Goal: Information Seeking & Learning: Learn about a topic

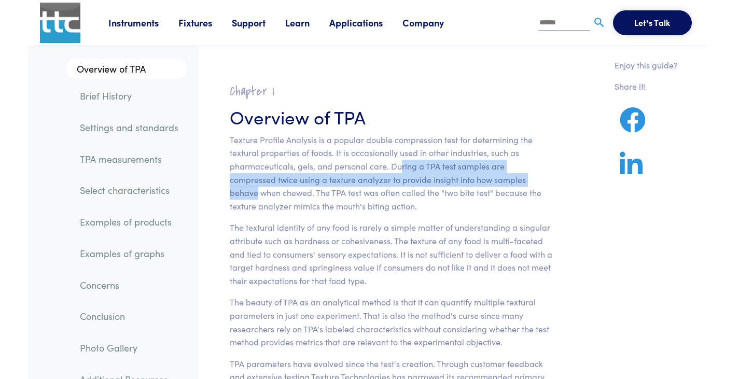
drag, startPoint x: 402, startPoint y: 168, endPoint x: 508, endPoint y: 177, distance: 106.3
click at [508, 177] on p "Texture Profile Analysis is a popular double compression test for determining t…" at bounding box center [391, 173] width 323 height 80
click at [464, 171] on p "Texture Profile Analysis is a popular double compression test for determining t…" at bounding box center [391, 173] width 323 height 80
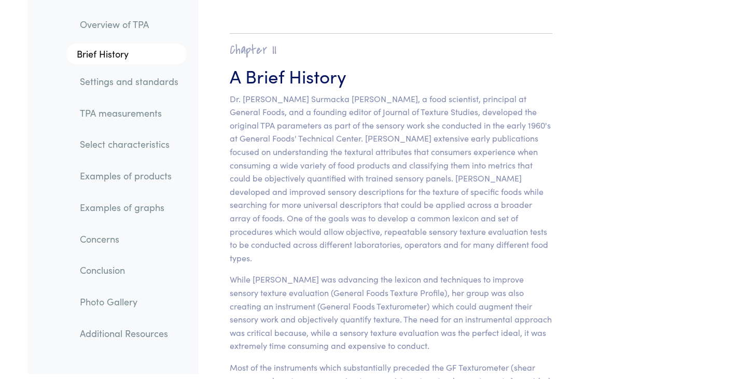
scroll to position [830, 0]
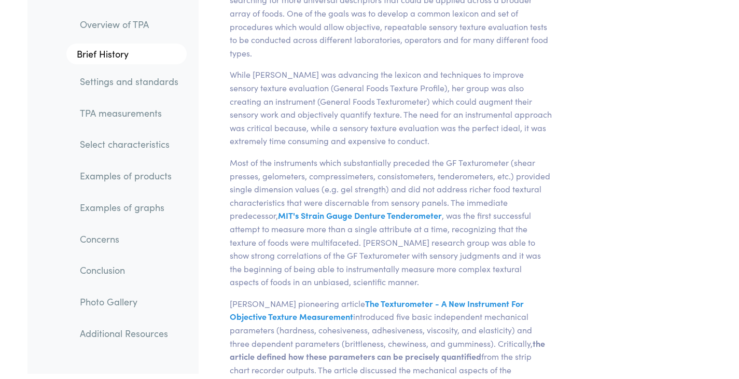
click at [160, 84] on link "Settings and standards" at bounding box center [129, 82] width 115 height 24
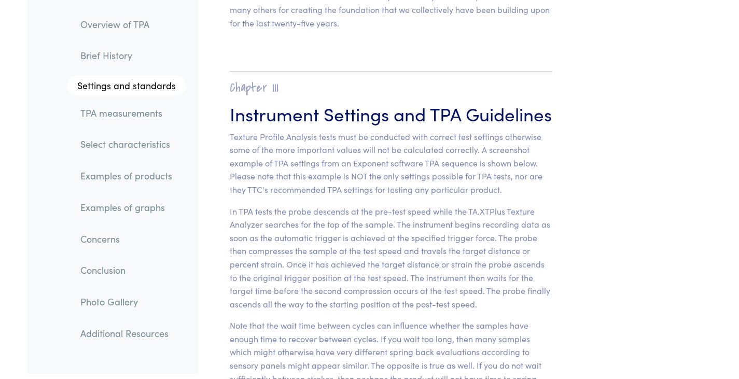
scroll to position [3960, 0]
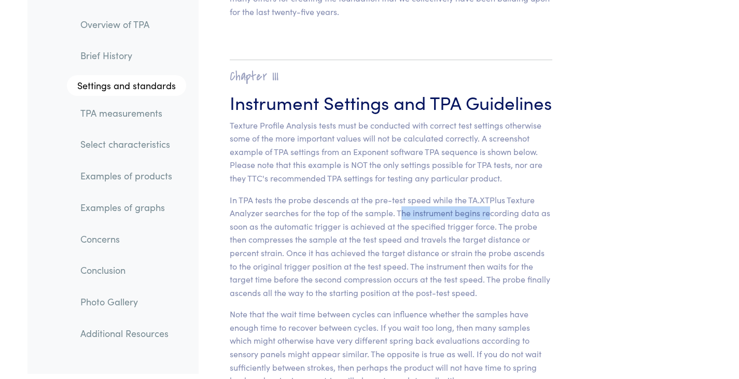
drag, startPoint x: 402, startPoint y: 202, endPoint x: 488, endPoint y: 202, distance: 86.1
click at [488, 202] on p "In TPA tests the probe descends at the pre-test speed while the TA.XTPlus Textu…" at bounding box center [391, 247] width 323 height 106
click at [423, 213] on p "In TPA tests the probe descends at the pre-test speed while the TA.XTPlus Textu…" at bounding box center [391, 247] width 323 height 106
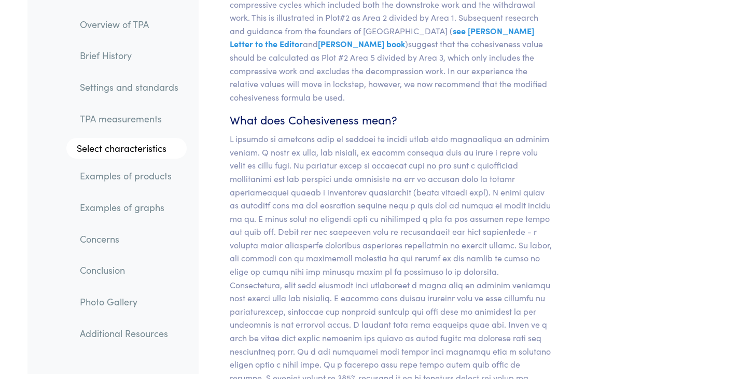
scroll to position [8890, 0]
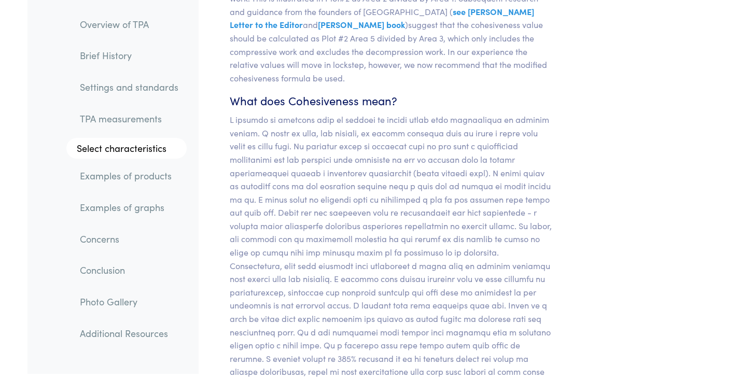
click at [100, 207] on link "Examples of graphs" at bounding box center [129, 208] width 115 height 24
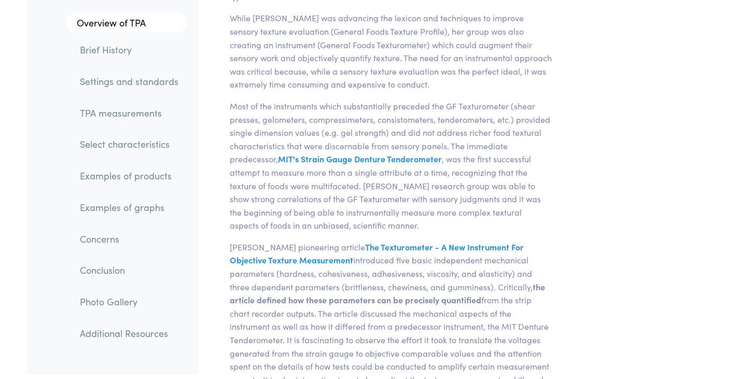
scroll to position [1090, 0]
